Goal: Information Seeking & Learning: Learn about a topic

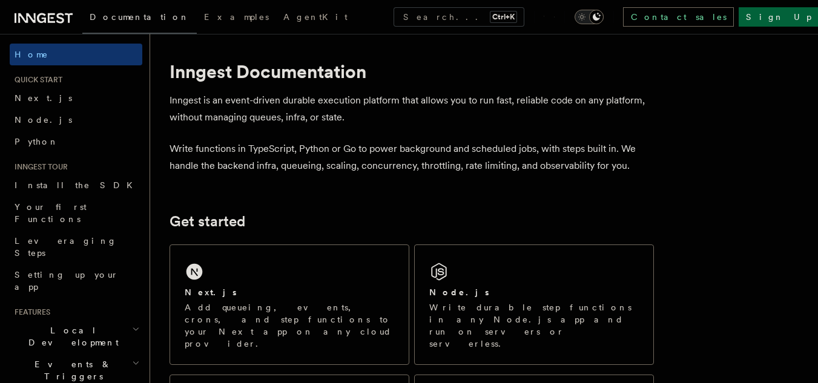
scroll to position [5, 0]
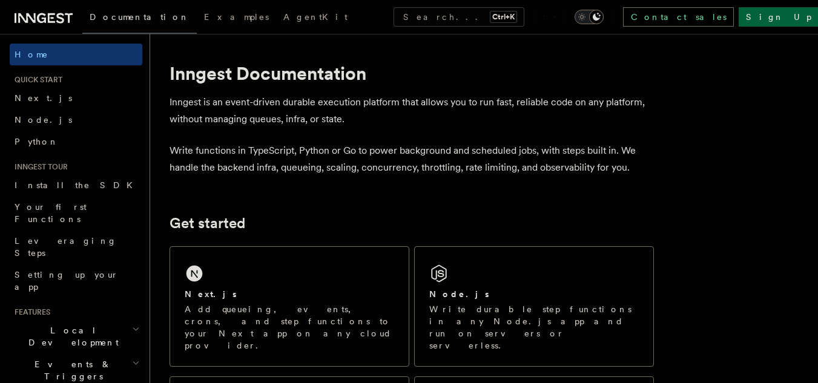
click at [70, 81] on h2 "Quick start" at bounding box center [76, 80] width 133 height 10
click at [283, 19] on span "AgentKit" at bounding box center [315, 17] width 64 height 10
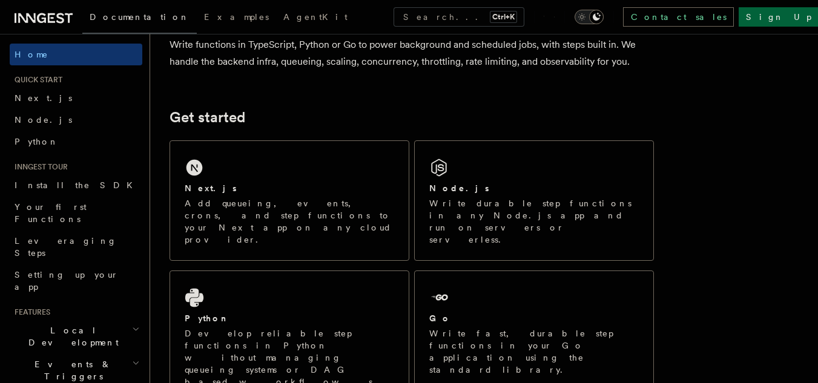
scroll to position [112, 0]
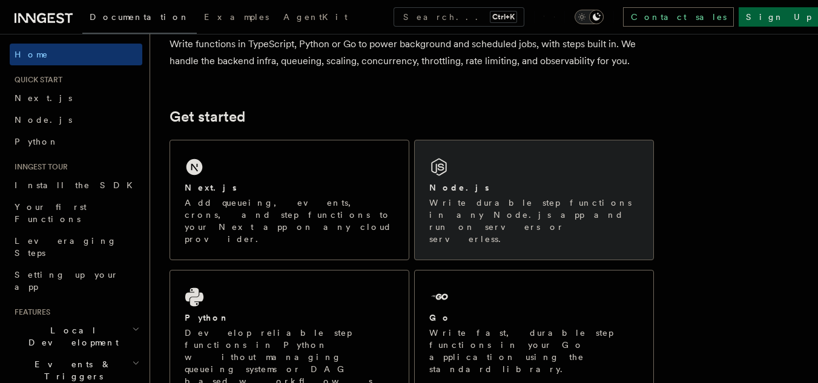
click at [469, 189] on div "Node.js" at bounding box center [533, 188] width 209 height 13
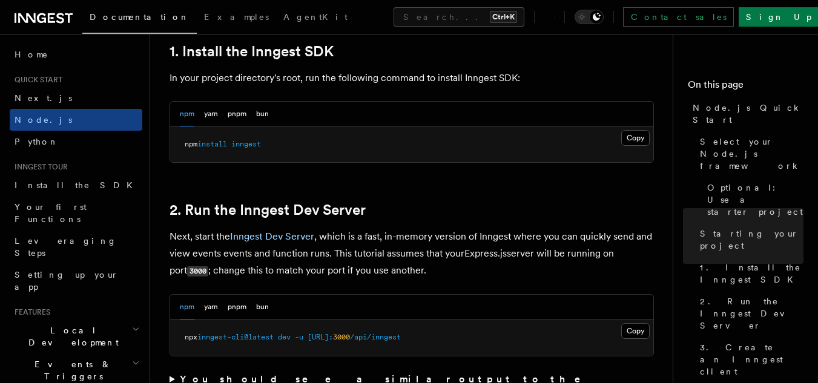
scroll to position [792, 0]
click at [263, 112] on button "bun" at bounding box center [262, 114] width 13 height 25
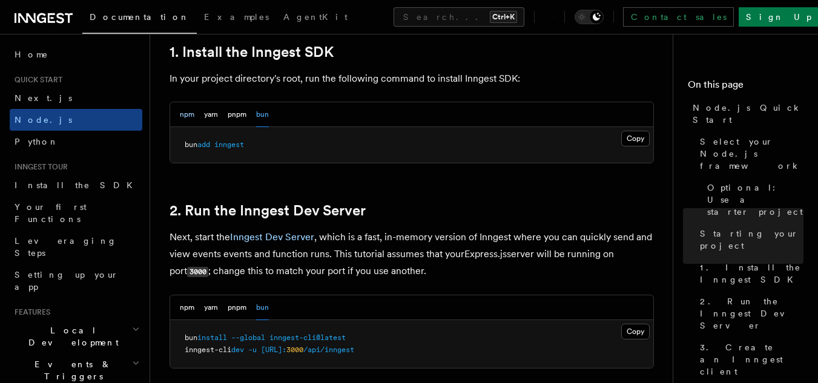
click at [185, 115] on button "npm" at bounding box center [187, 114] width 15 height 25
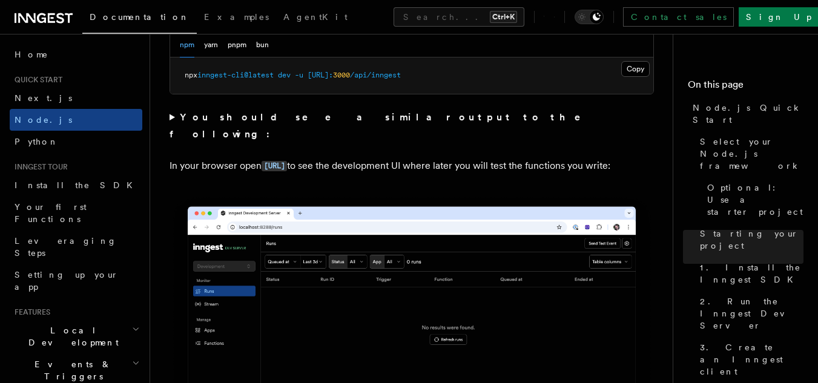
scroll to position [1055, 0]
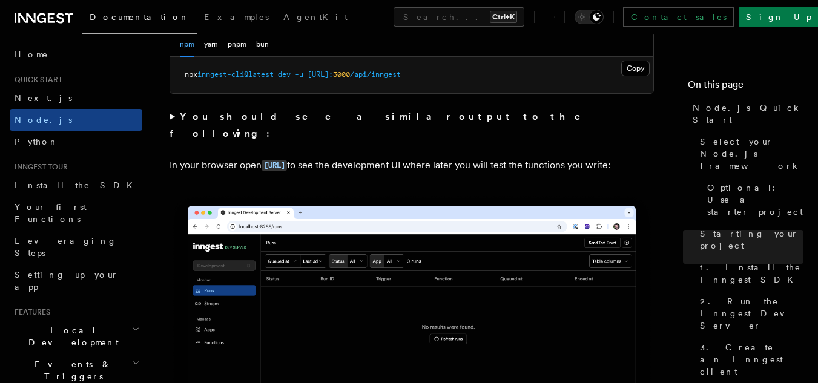
click at [172, 116] on summary "You should see a similar output to the following:" at bounding box center [411, 125] width 484 height 34
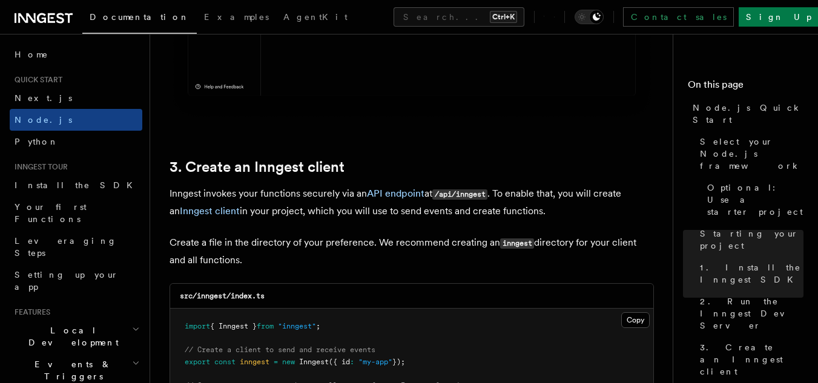
scroll to position [1685, 0]
click at [385, 197] on link "API endpoint" at bounding box center [395, 192] width 57 height 11
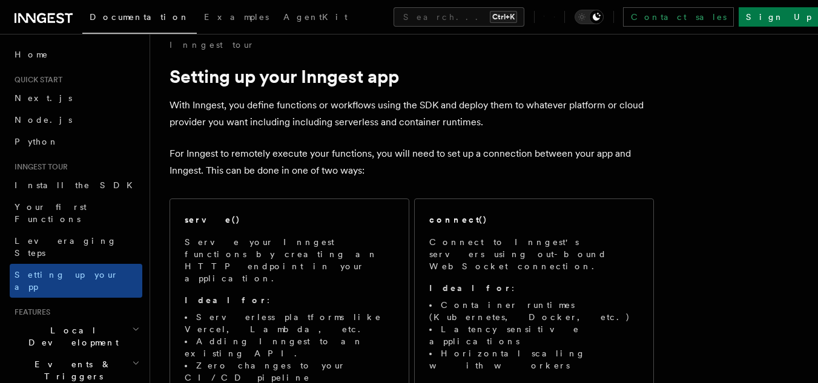
scroll to position [14, 0]
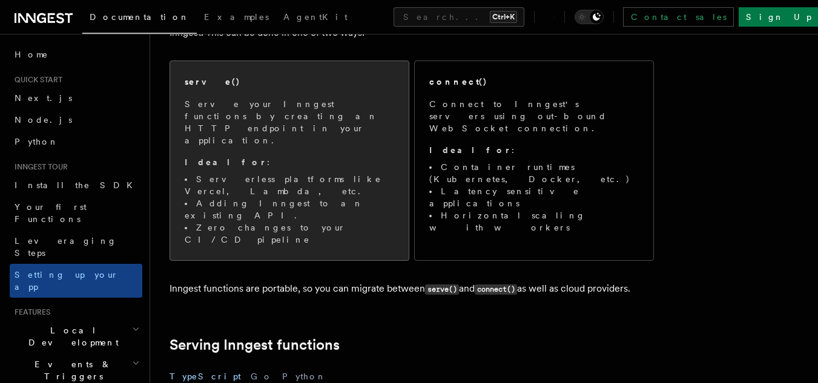
click at [341, 120] on p "Serve your Inngest functions by creating an HTTP endpoint in your application." at bounding box center [289, 122] width 209 height 48
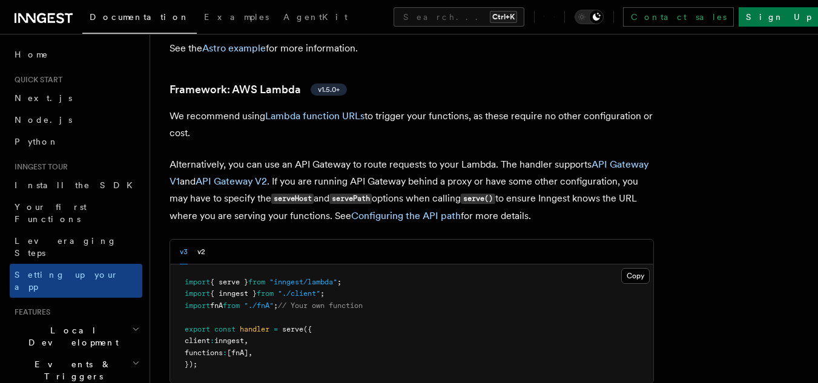
scroll to position [1264, 0]
click at [201, 240] on button "v2" at bounding box center [201, 252] width 8 height 25
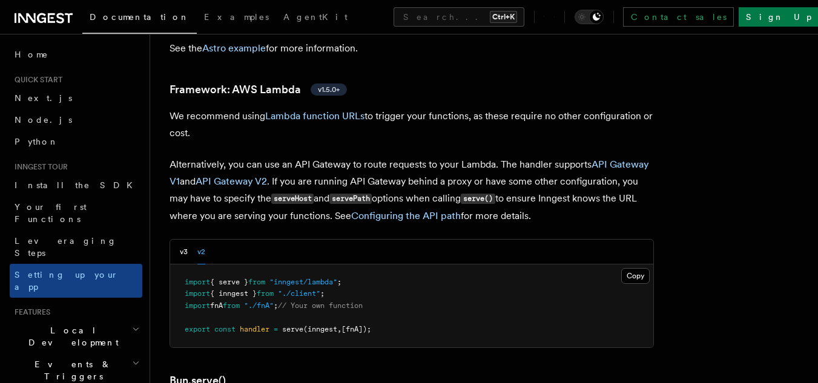
click at [177, 240] on div "v3 v2" at bounding box center [411, 252] width 483 height 25
click at [183, 240] on button "v3" at bounding box center [184, 252] width 8 height 25
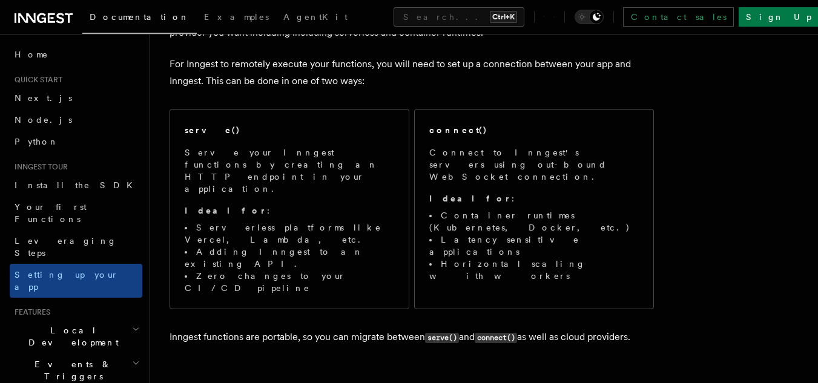
scroll to position [0, 0]
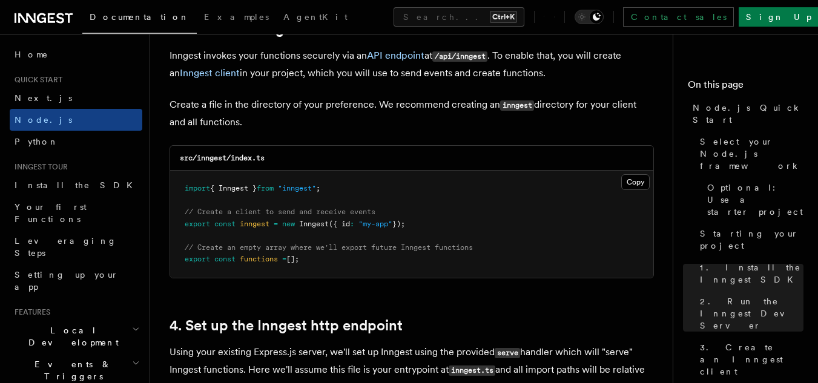
scroll to position [1571, 0]
click at [201, 76] on link "Inngest client" at bounding box center [210, 72] width 60 height 11
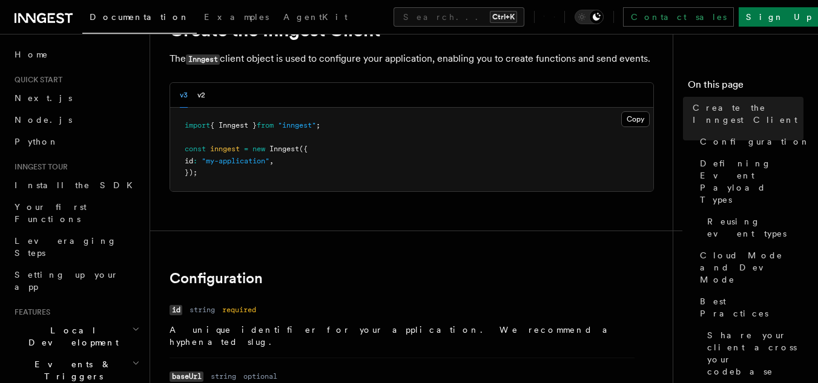
scroll to position [61, 0]
click at [197, 93] on button "v2" at bounding box center [201, 96] width 8 height 25
click at [185, 93] on button "v3" at bounding box center [184, 96] width 8 height 25
click at [199, 99] on button "v2" at bounding box center [201, 96] width 8 height 25
click at [186, 95] on button "v3" at bounding box center [184, 96] width 8 height 25
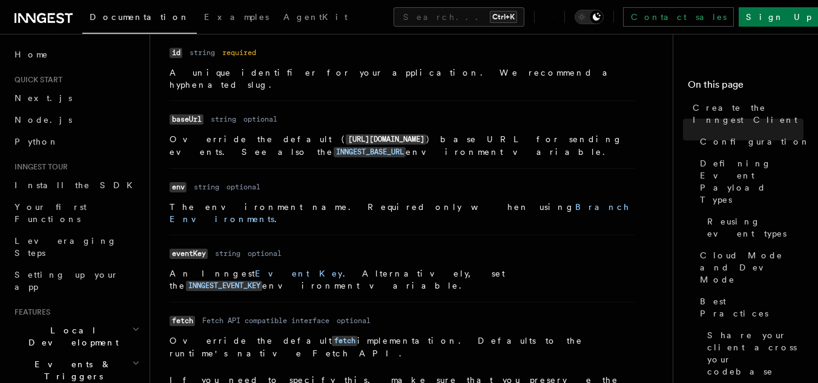
scroll to position [319, 0]
click at [405, 146] on code "INNGEST_BASE_URL" at bounding box center [369, 151] width 72 height 10
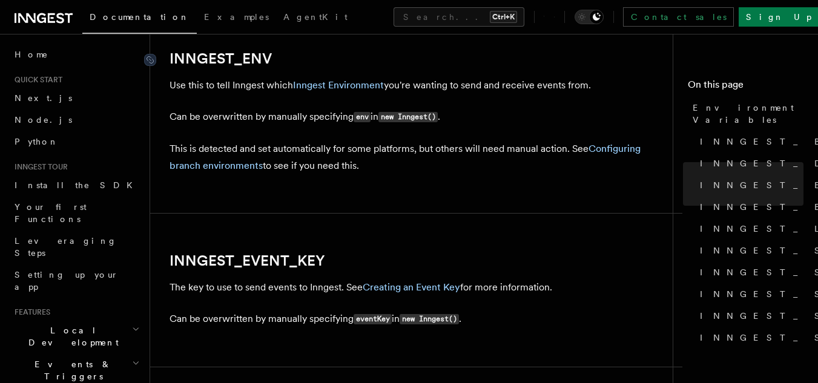
scroll to position [1185, 0]
click at [345, 84] on link "Inngest Environment" at bounding box center [338, 84] width 91 height 11
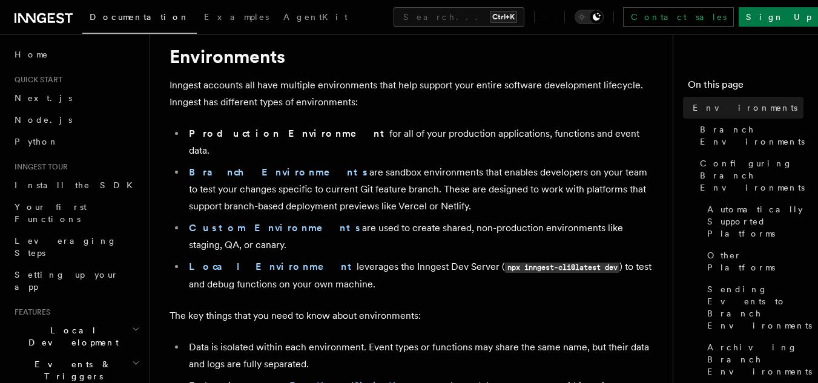
scroll to position [34, 0]
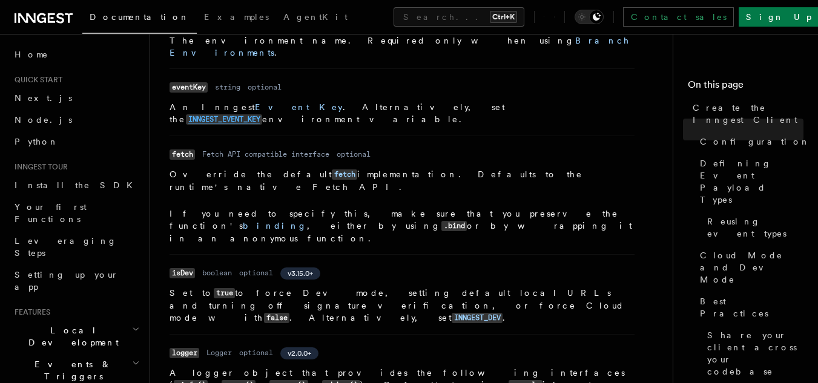
scroll to position [484, 0]
click at [361, 169] on dd "Override the default fetch implementation. Defaults to the runtime's native Fet…" at bounding box center [401, 207] width 465 height 76
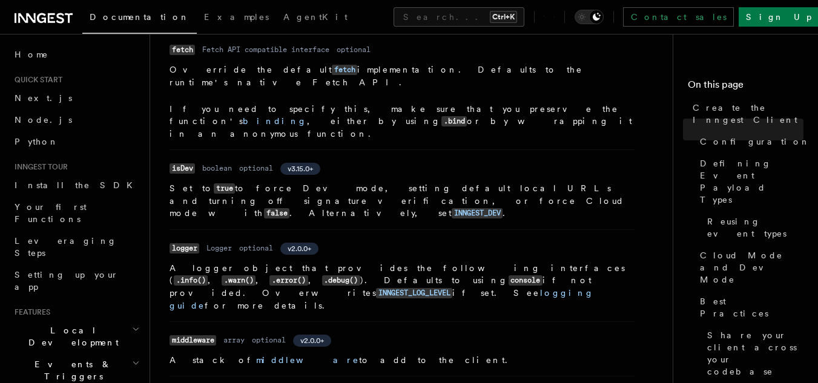
scroll to position [590, 0]
click at [718, 295] on span "Best Practices" at bounding box center [751, 307] width 103 height 24
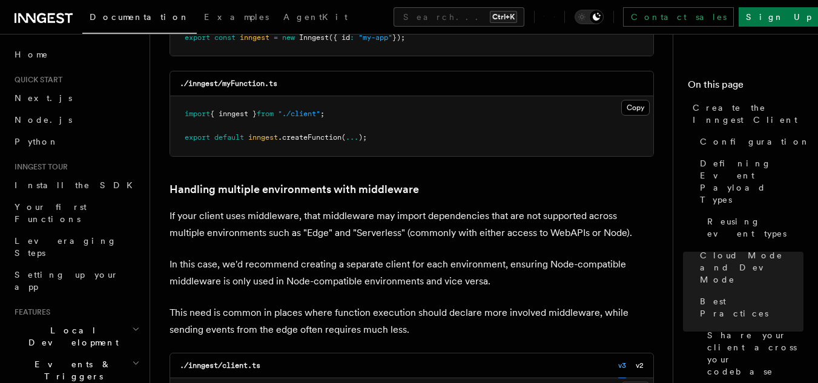
scroll to position [2387, 0]
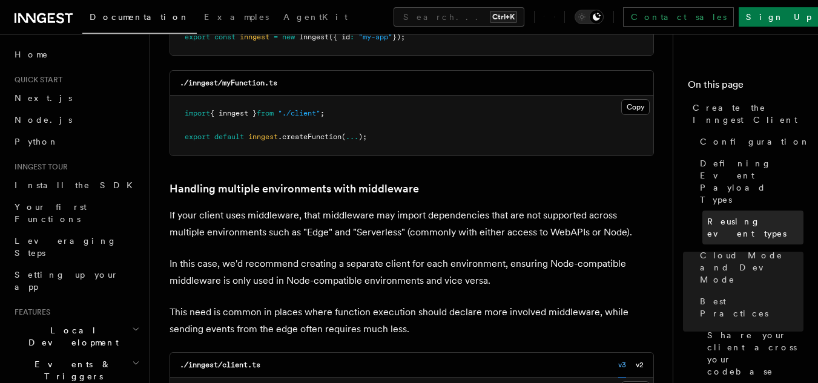
click at [738, 215] on span "Reusing event types" at bounding box center [755, 227] width 96 height 24
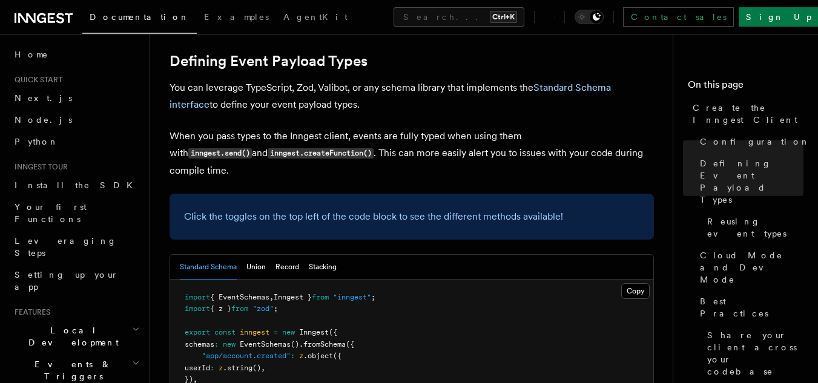
scroll to position [1081, 0]
click at [249, 255] on button "Union" at bounding box center [255, 267] width 19 height 25
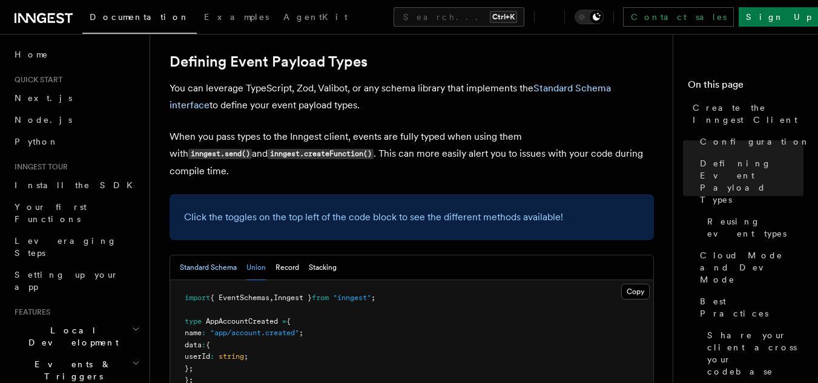
click at [228, 255] on button "Standard Schema" at bounding box center [208, 267] width 57 height 25
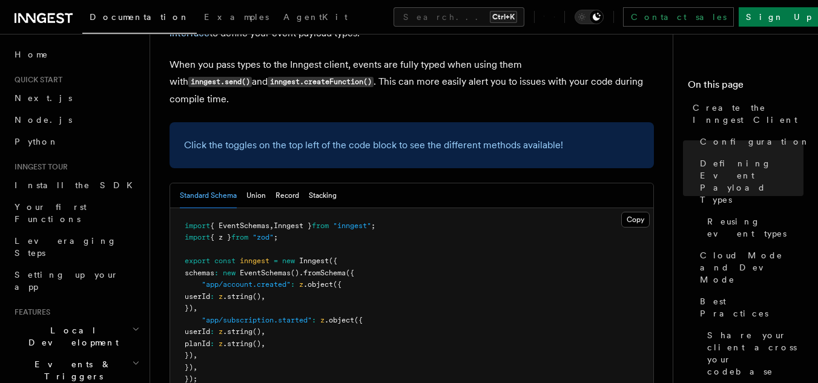
scroll to position [1189, 0]
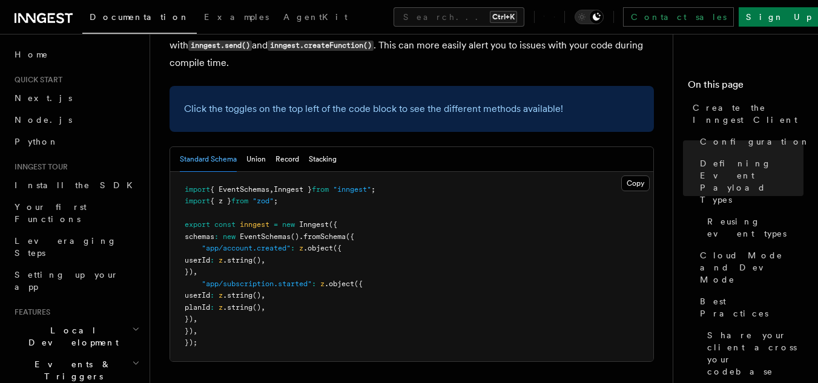
click at [346, 232] on span ".fromSchema" at bounding box center [322, 236] width 47 height 8
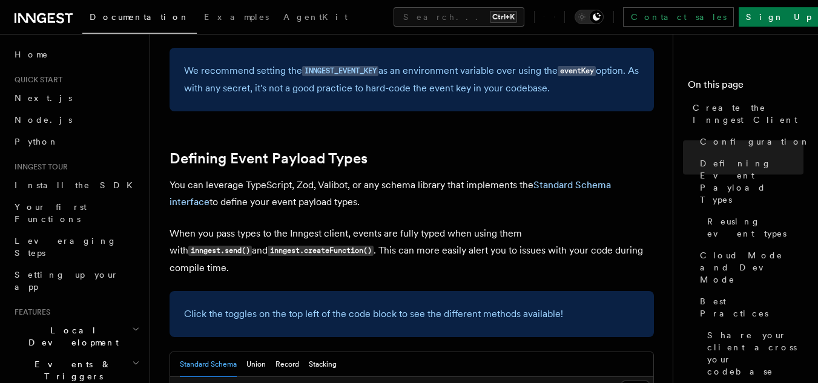
scroll to position [865, 0]
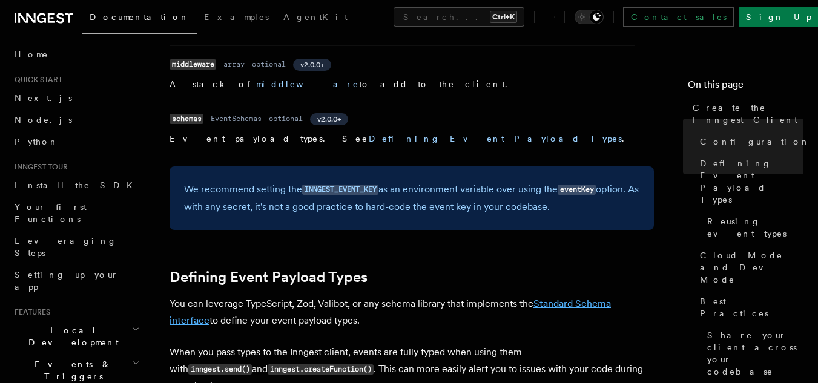
click at [556, 298] on link "Standard Schema interface" at bounding box center [389, 312] width 441 height 28
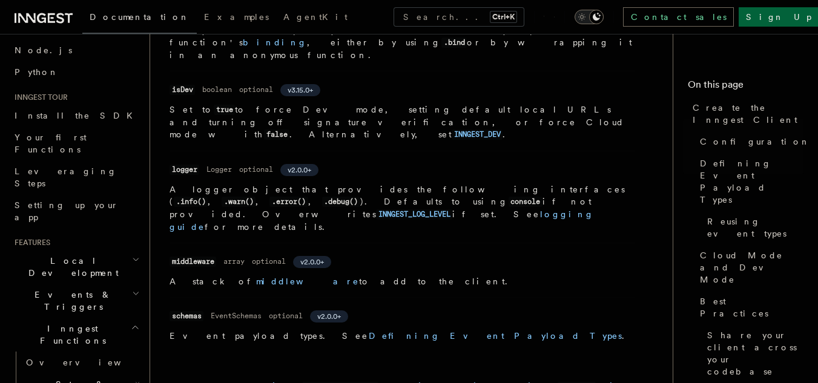
scroll to position [669, 0]
click at [714, 295] on span "Best Practices" at bounding box center [751, 307] width 103 height 24
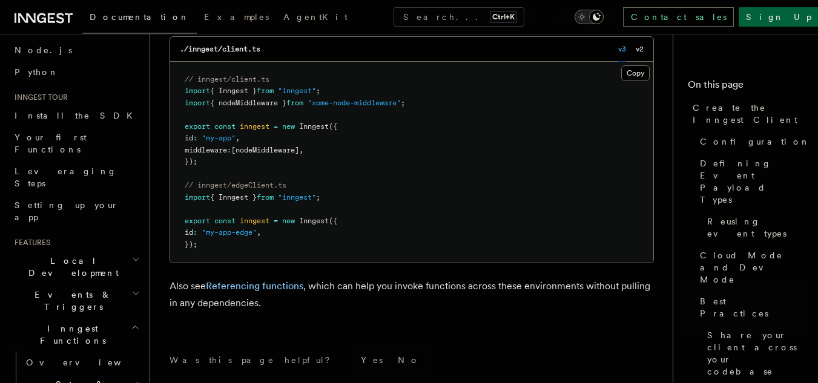
scroll to position [2703, 0]
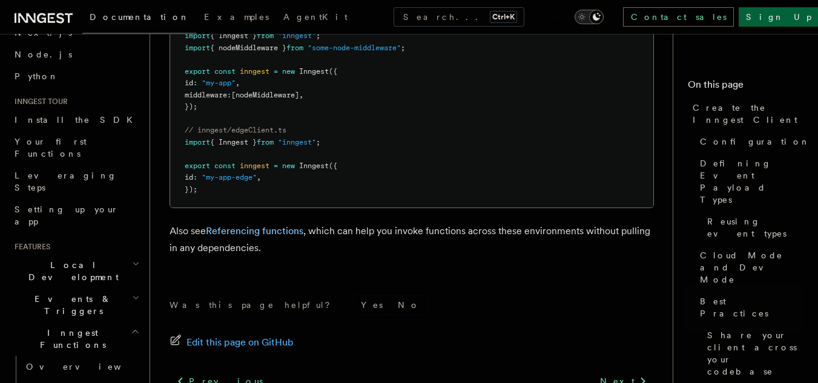
scroll to position [61, 0]
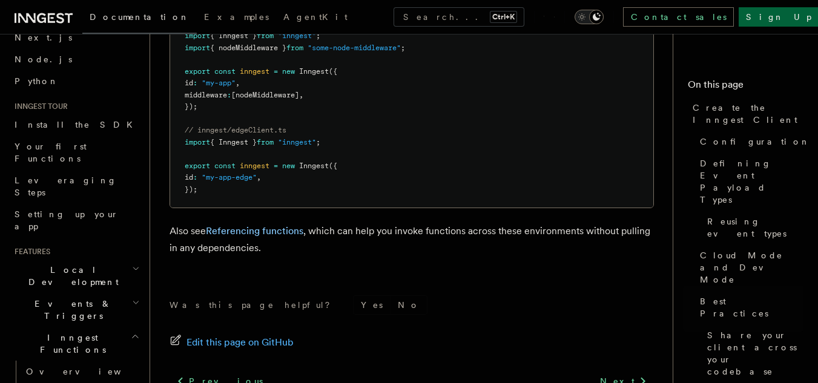
click at [131, 332] on icon "button" at bounding box center [135, 337] width 9 height 10
click at [64, 361] on link "Overview" at bounding box center [81, 372] width 121 height 22
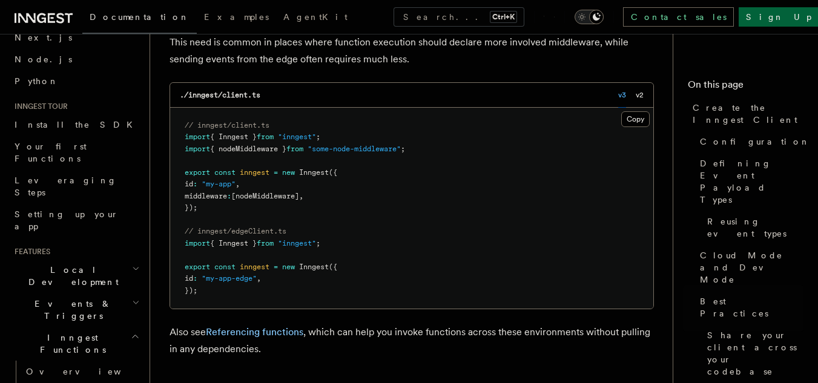
scroll to position [2758, 0]
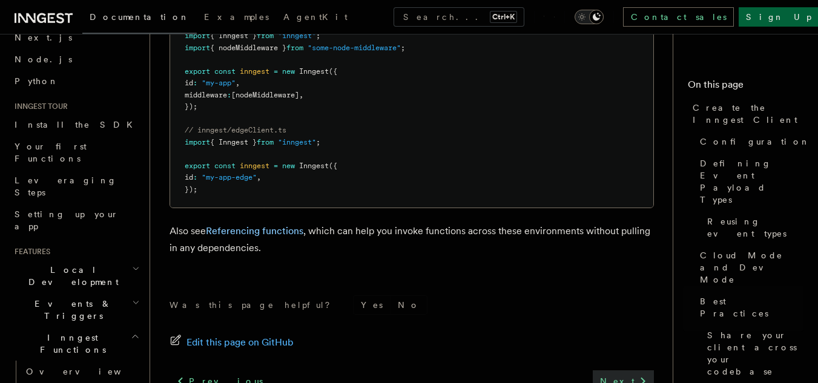
click at [626, 370] on link "Next" at bounding box center [622, 381] width 61 height 22
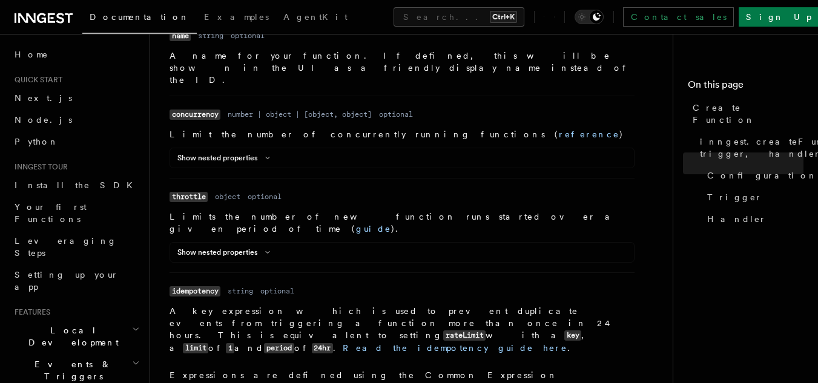
scroll to position [498, 0]
click at [270, 153] on button "Show nested properties" at bounding box center [225, 158] width 97 height 10
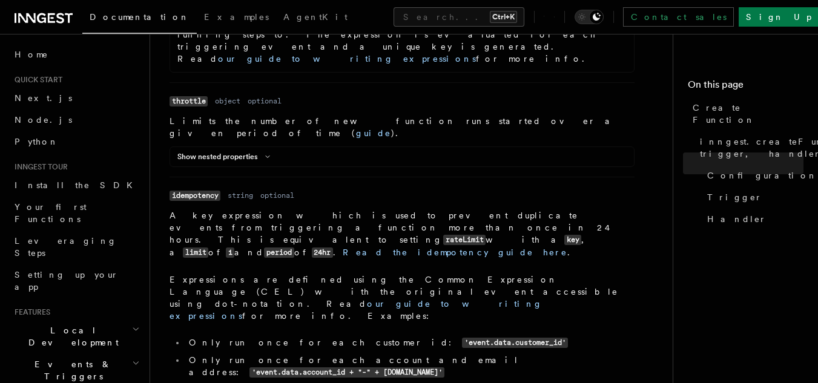
scroll to position [963, 0]
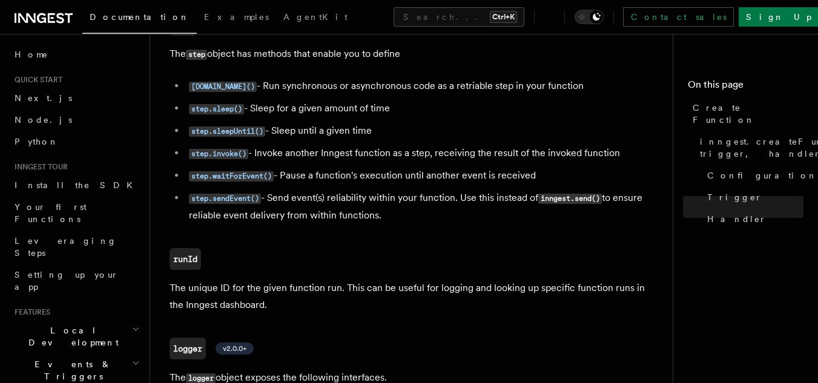
scroll to position [3456, 0]
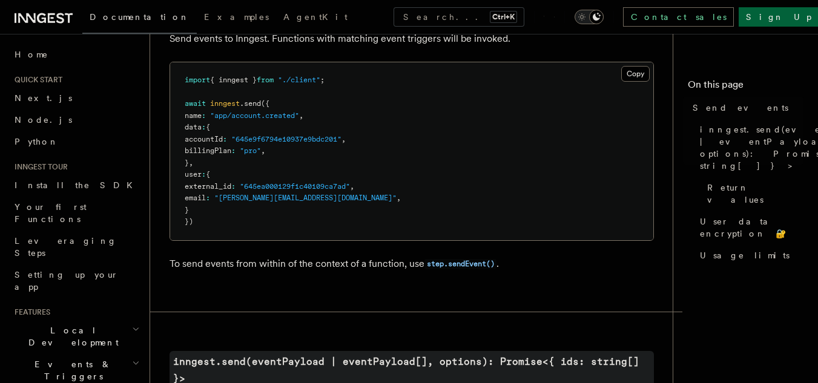
scroll to position [202, 0]
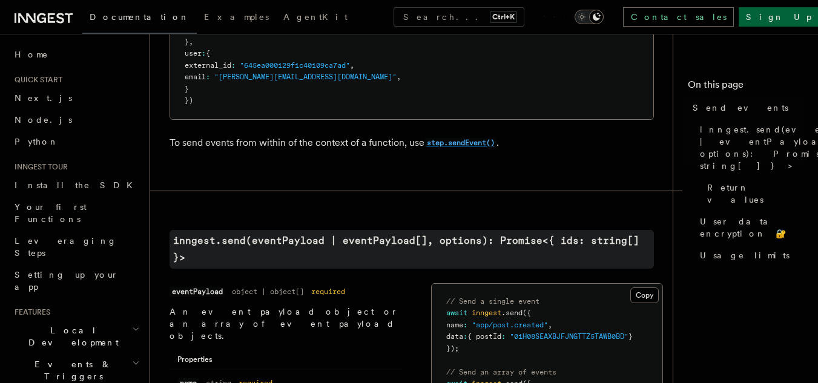
click at [469, 143] on code "step.sendEvent()" at bounding box center [460, 143] width 72 height 10
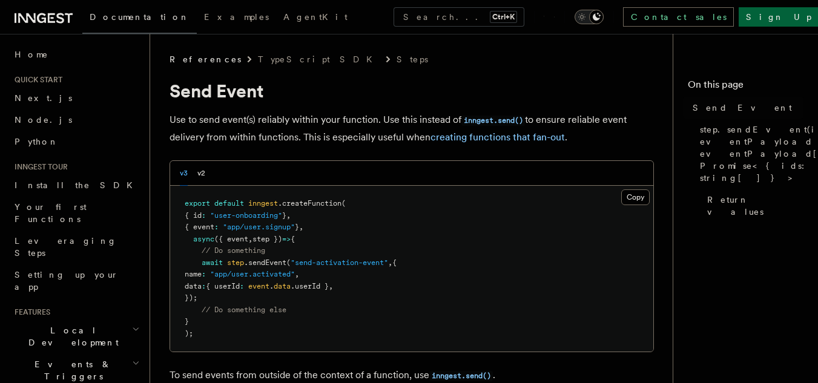
click at [494, 182] on div "v3 v2" at bounding box center [411, 173] width 483 height 25
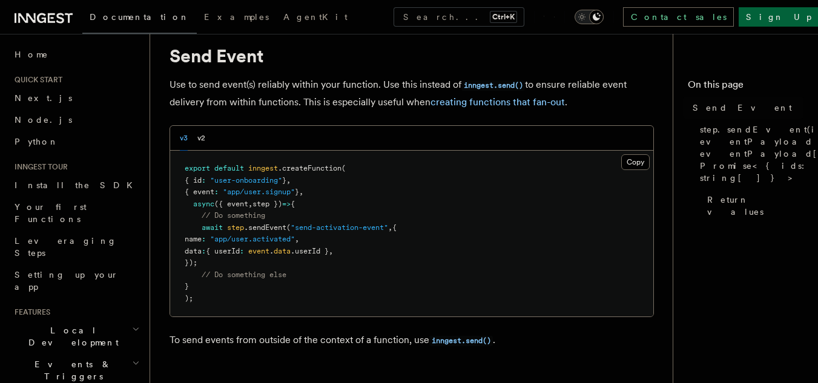
scroll to position [36, 0]
click at [426, 260] on pre "export default inngest .createFunction ( { id : "user-onboarding" } , { event :…" at bounding box center [411, 233] width 483 height 166
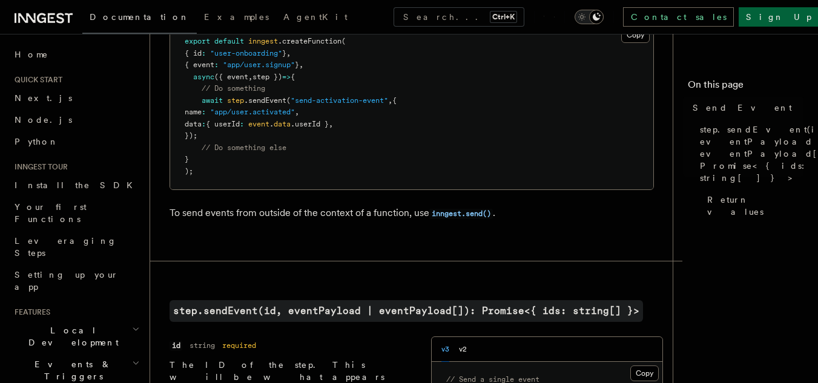
scroll to position [164, 0]
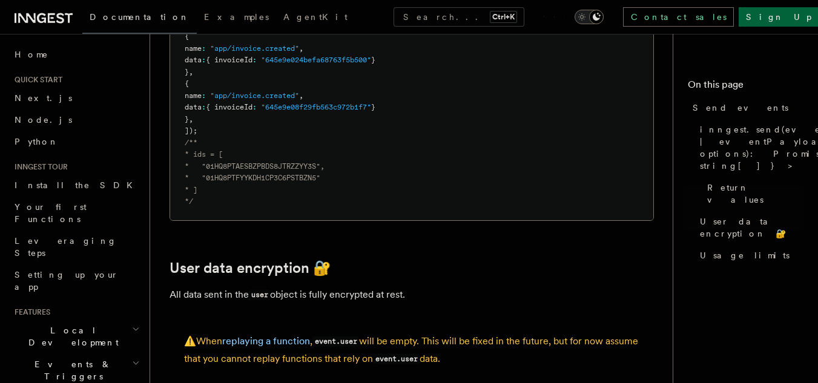
scroll to position [1712, 0]
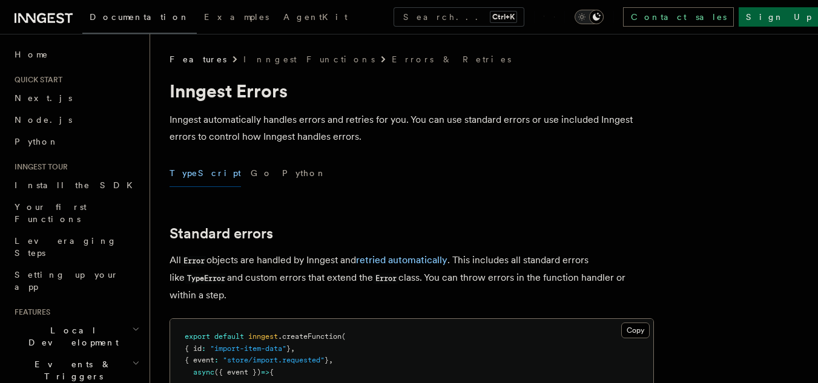
click at [534, 183] on div "TypeScript Go Python" at bounding box center [411, 173] width 484 height 27
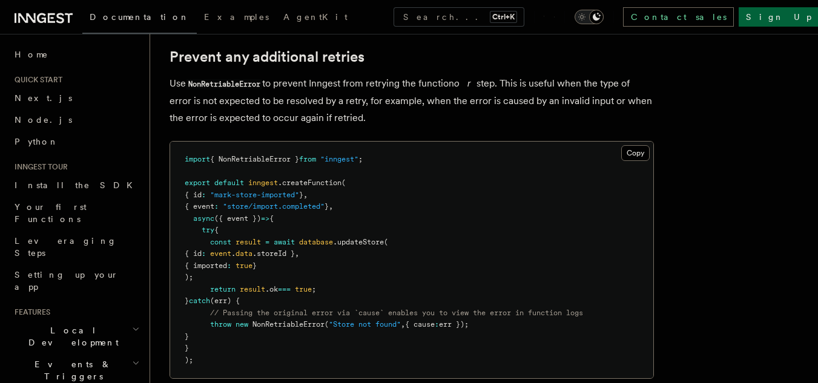
scroll to position [561, 0]
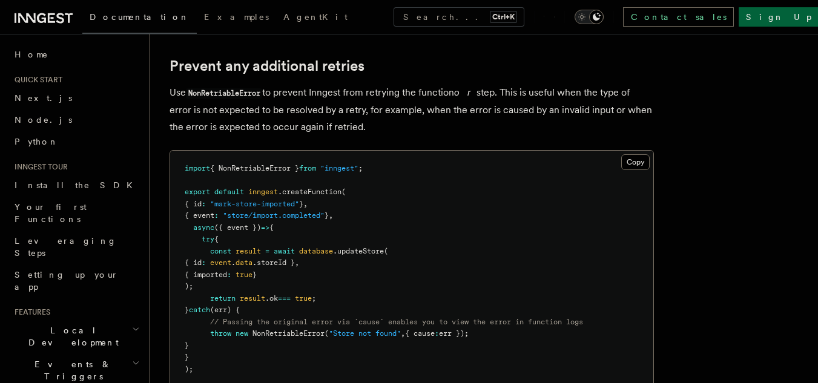
click at [603, 21] on div "Toggle dark mode" at bounding box center [596, 17] width 15 height 15
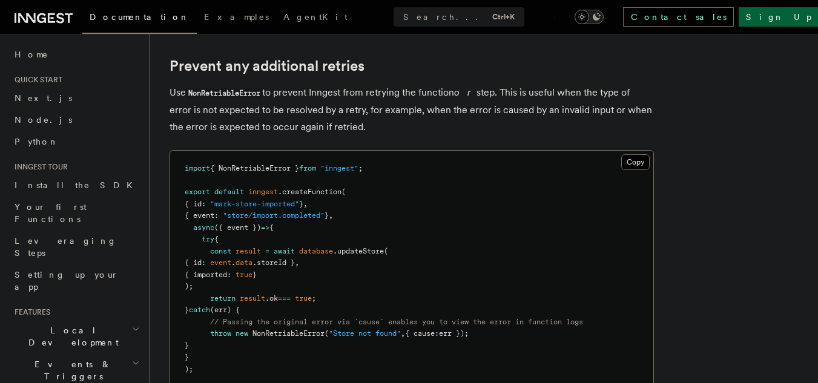
click at [603, 21] on button "Toggle dark mode" at bounding box center [588, 17] width 29 height 15
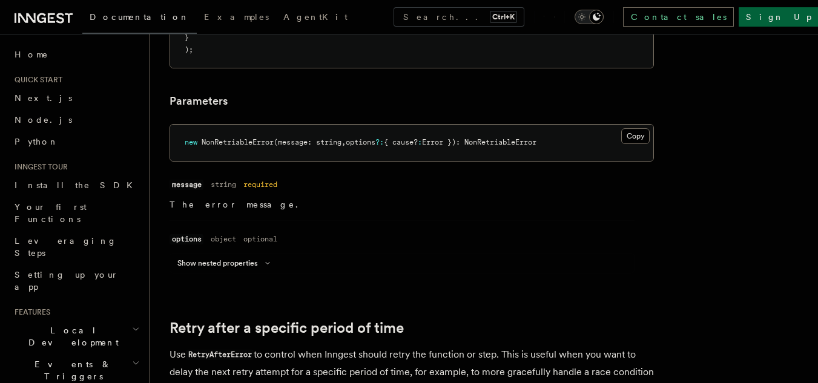
scroll to position [905, 0]
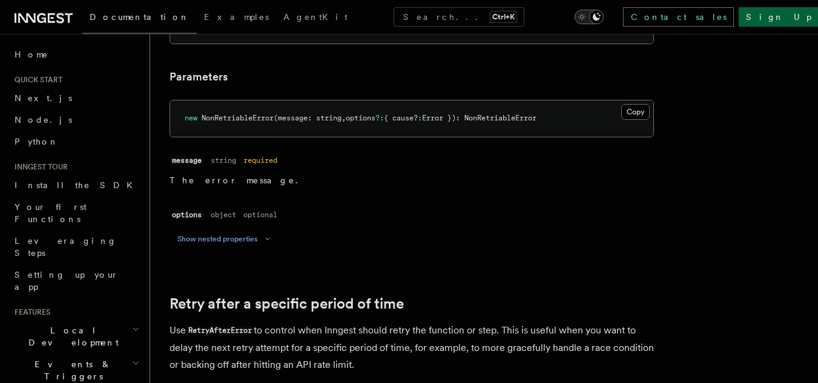
click at [260, 241] on icon at bounding box center [267, 238] width 15 height 7
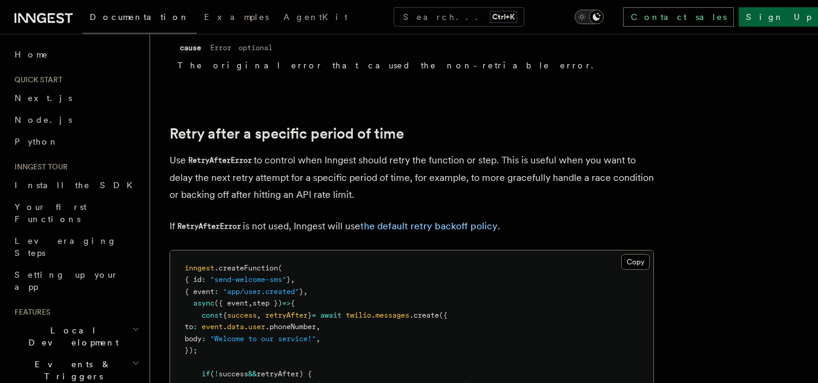
scroll to position [1119, 0]
drag, startPoint x: 267, startPoint y: 102, endPoint x: 226, endPoint y: 130, distance: 48.8
click at [226, 130] on link "Retry after a specific period of time" at bounding box center [286, 134] width 234 height 17
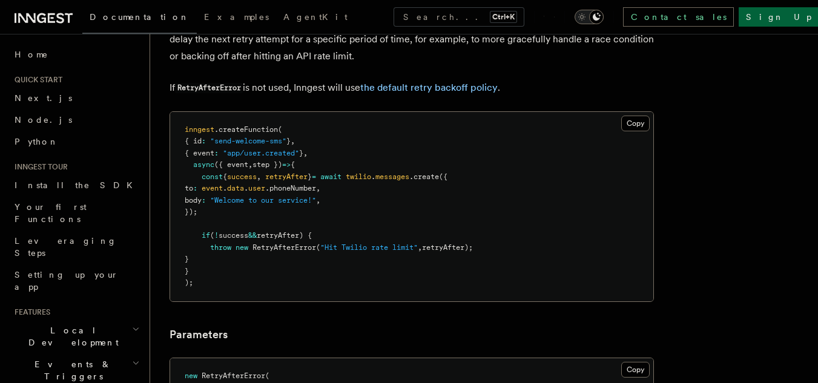
scroll to position [1252, 0]
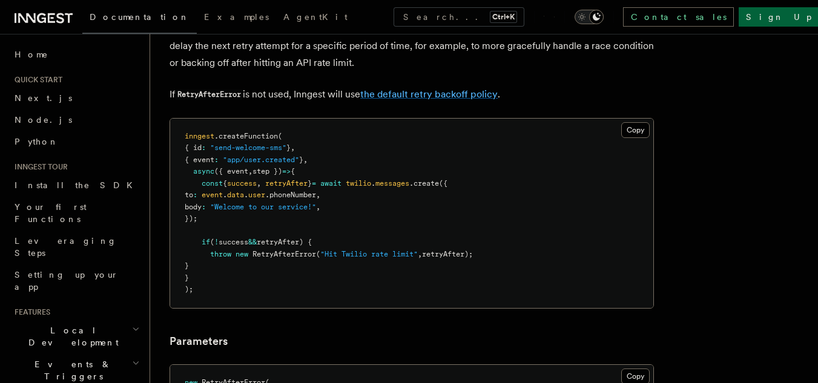
click at [463, 96] on link "the default retry backoff policy" at bounding box center [428, 93] width 137 height 11
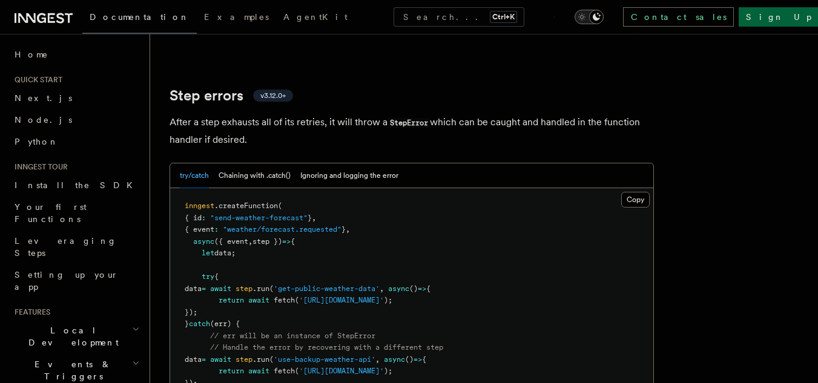
scroll to position [1885, 0]
click at [267, 163] on button "Chaining with .catch()" at bounding box center [254, 175] width 72 height 25
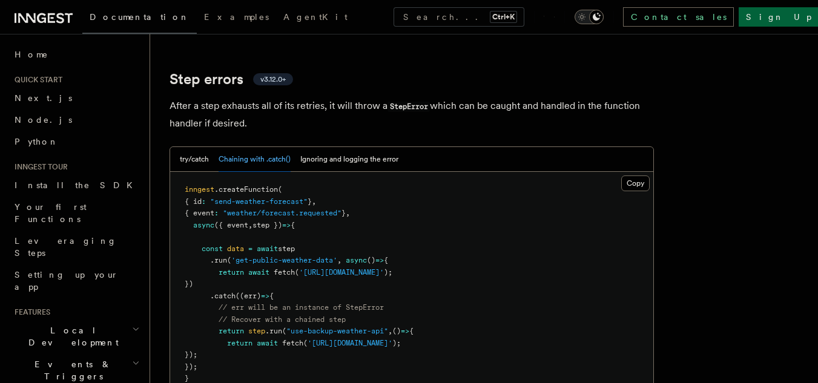
scroll to position [1900, 0]
click at [338, 148] on button "Ignoring and logging the error" at bounding box center [349, 160] width 98 height 25
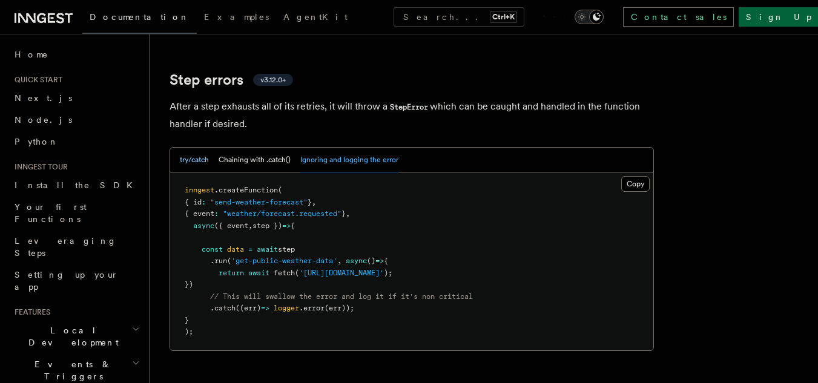
click at [190, 148] on button "try/catch" at bounding box center [194, 160] width 29 height 25
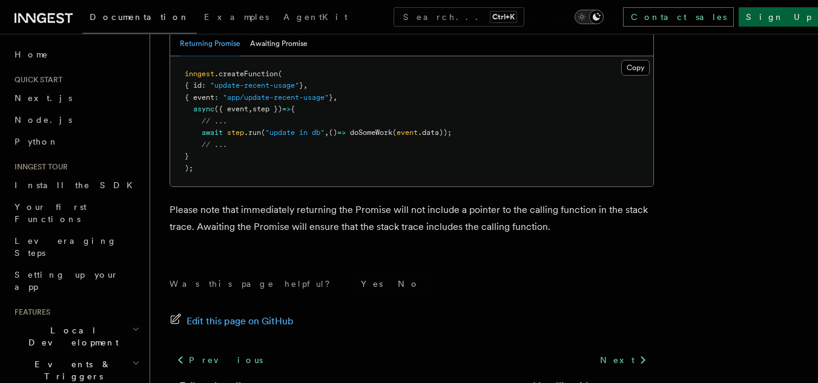
scroll to position [2864, 0]
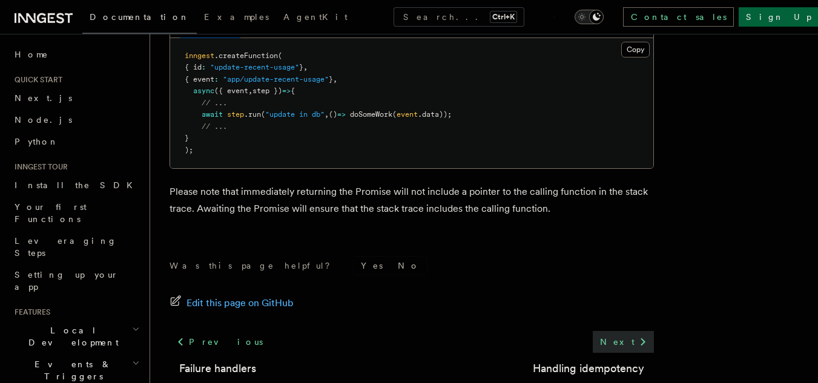
click at [640, 335] on icon at bounding box center [642, 342] width 15 height 15
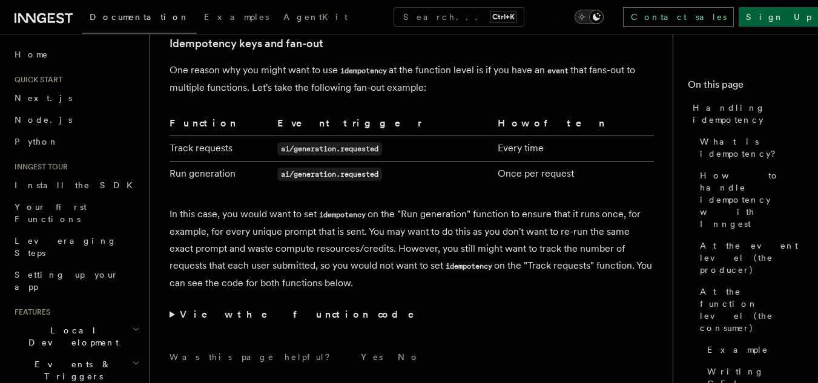
scroll to position [2551, 0]
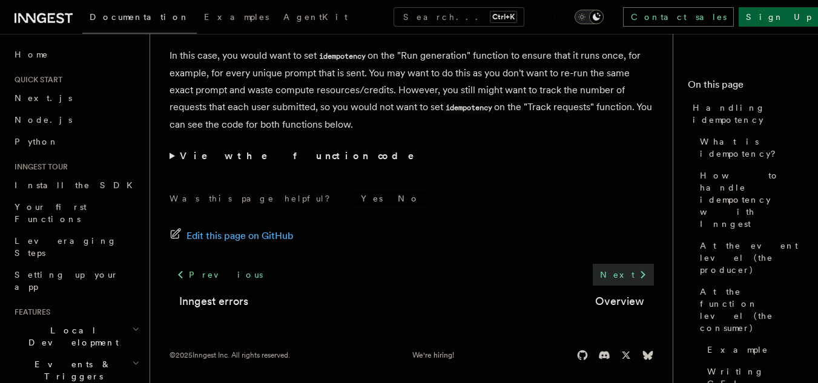
click at [635, 275] on link "Next" at bounding box center [622, 275] width 61 height 22
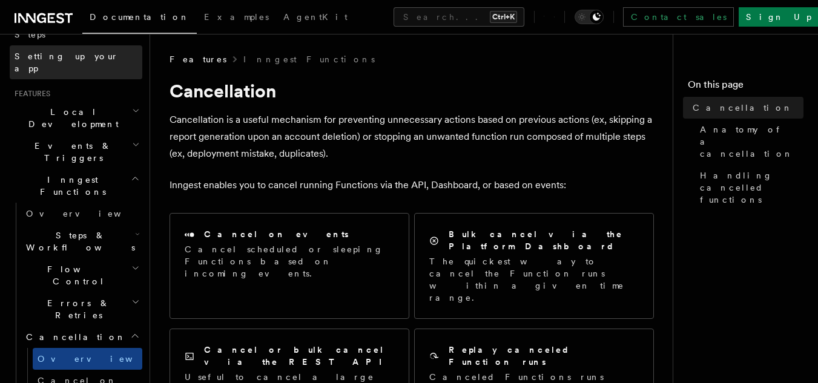
scroll to position [246, 0]
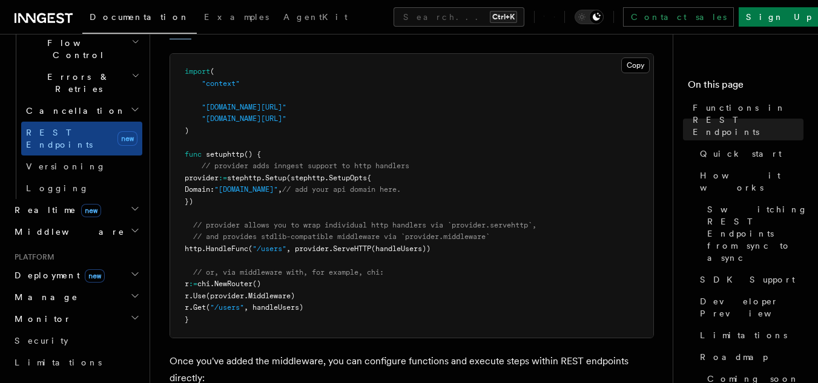
scroll to position [517, 0]
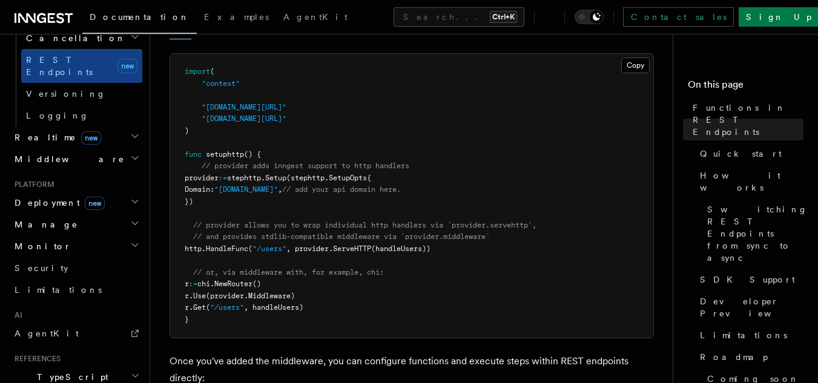
click at [34, 371] on span "TypeScript SDK" at bounding box center [70, 383] width 121 height 24
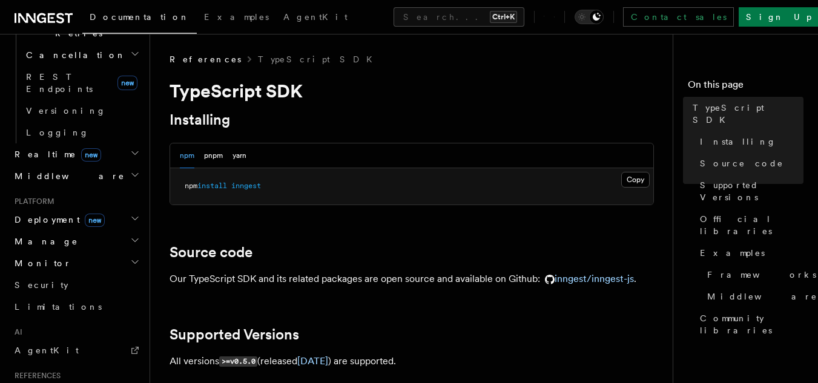
scroll to position [508, 0]
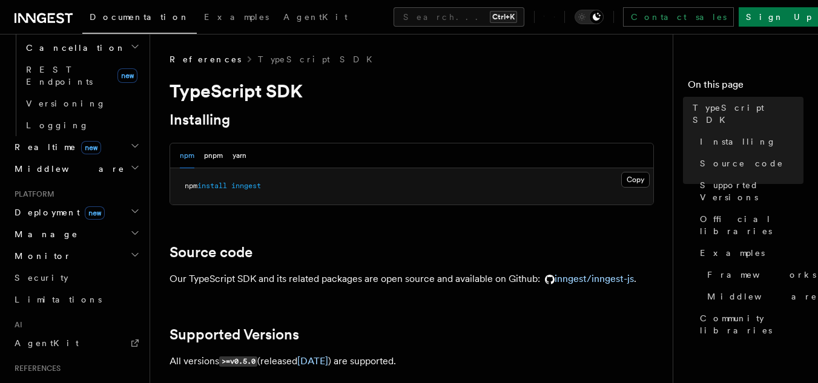
click at [51, 320] on h2 "AI" at bounding box center [76, 325] width 133 height 10
click at [41, 338] on span "AgentKit" at bounding box center [47, 343] width 64 height 10
